Goal: Transaction & Acquisition: Book appointment/travel/reservation

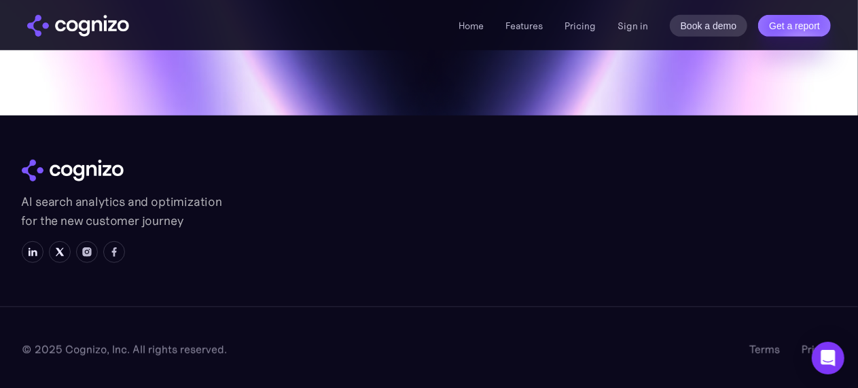
scroll to position [5598, 0]
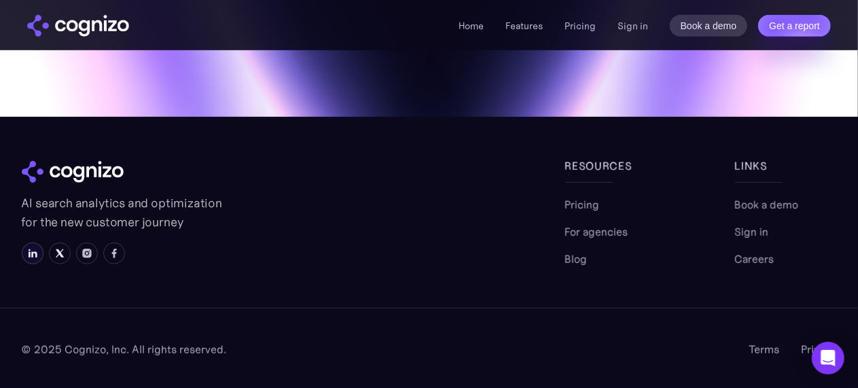
click at [39, 256] on link at bounding box center [33, 254] width 22 height 22
click at [461, 26] on link "Home" at bounding box center [471, 26] width 25 height 12
click at [756, 209] on link "Book a demo" at bounding box center [767, 204] width 64 height 16
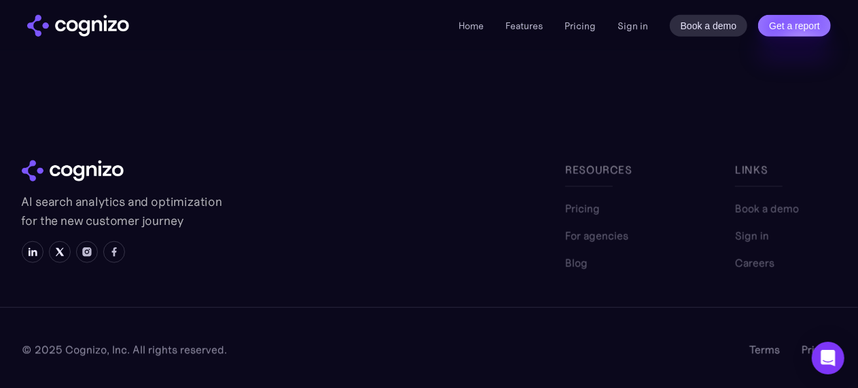
scroll to position [575, 0]
